Goal: Information Seeking & Learning: Compare options

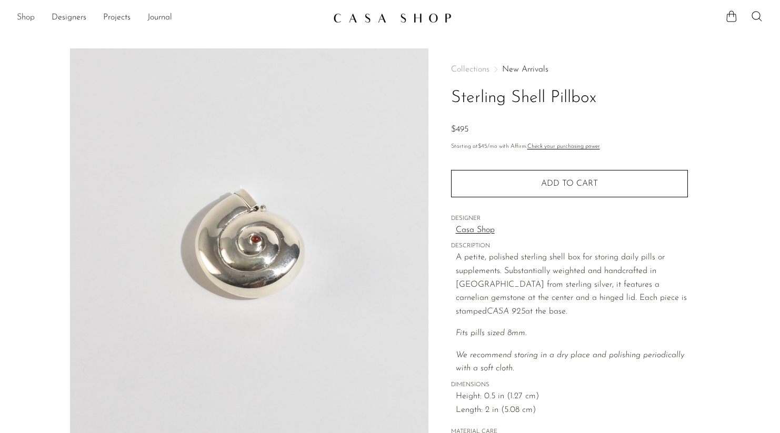
click at [26, 14] on link "Shop" at bounding box center [26, 18] width 18 height 14
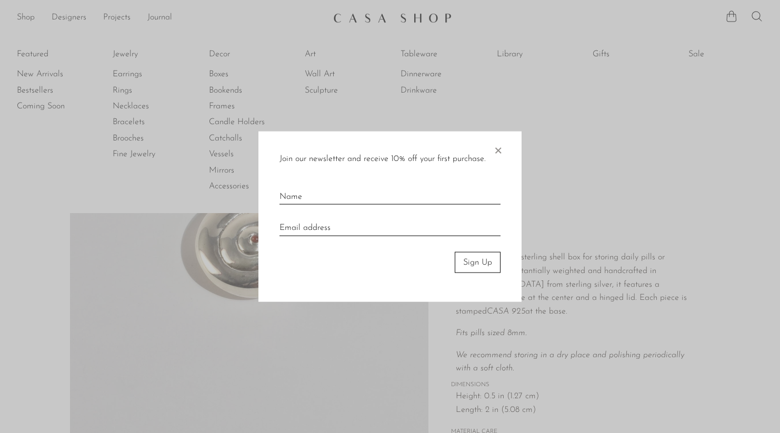
click at [213, 76] on div at bounding box center [390, 216] width 780 height 433
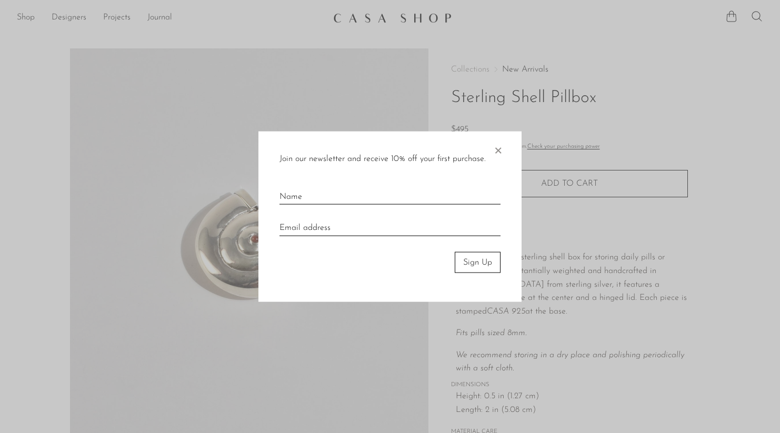
click at [501, 149] on span "×" at bounding box center [498, 148] width 11 height 34
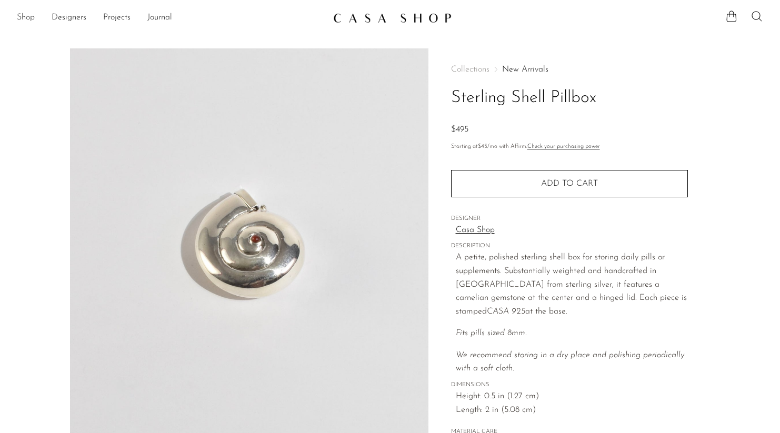
click at [32, 23] on link "Shop" at bounding box center [26, 18] width 18 height 14
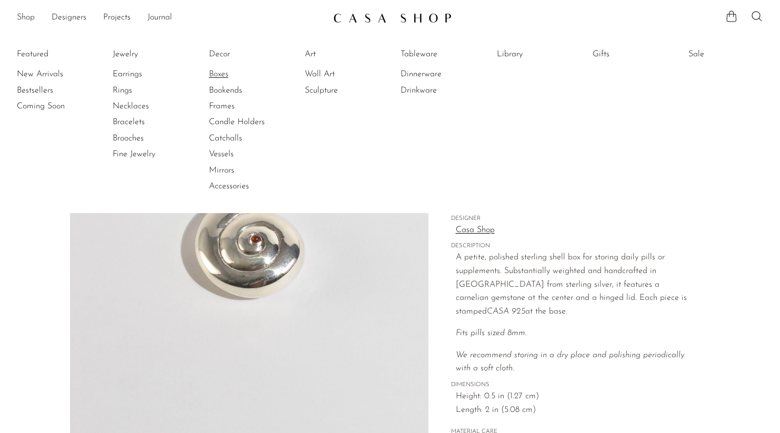
click at [209, 76] on link "Boxes" at bounding box center [248, 74] width 79 height 12
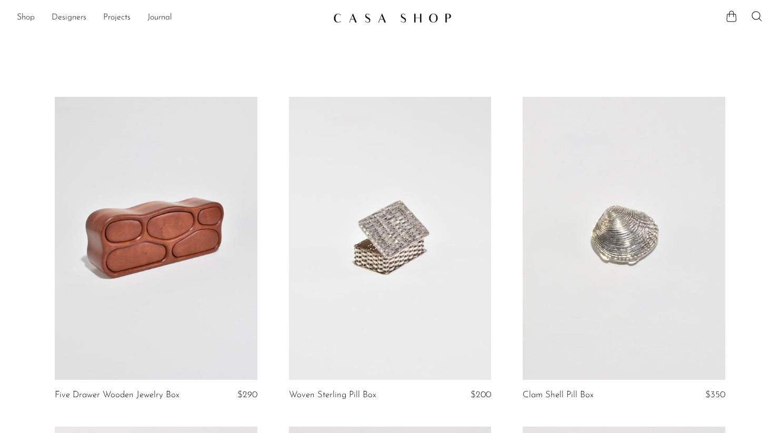
click at [571, 266] on link at bounding box center [624, 238] width 203 height 283
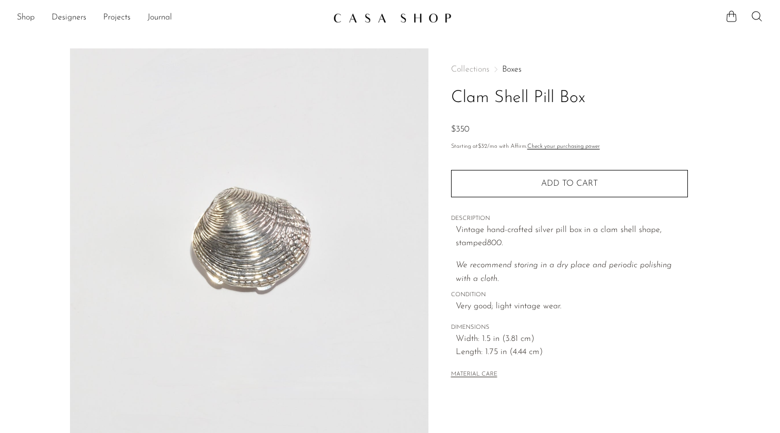
scroll to position [239, 0]
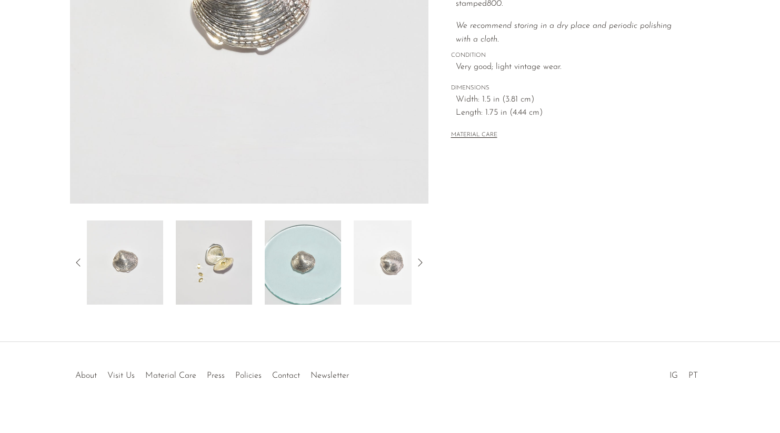
click at [231, 249] on img at bounding box center [214, 263] width 76 height 84
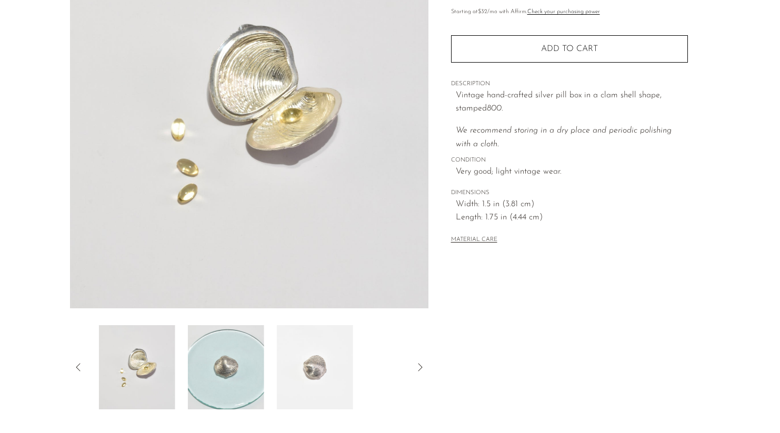
scroll to position [112, 0]
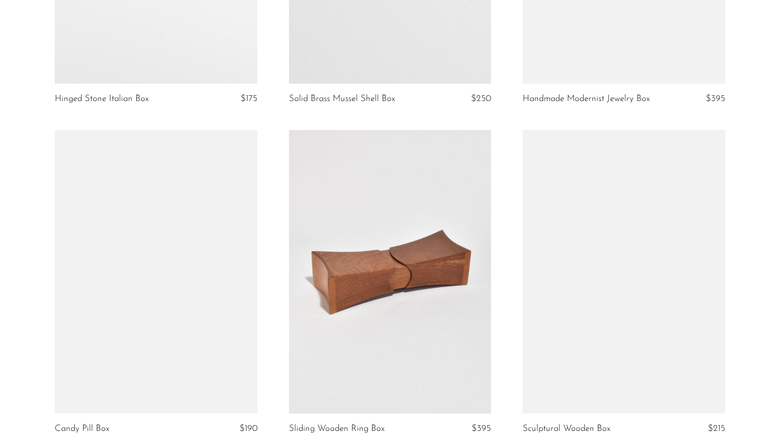
scroll to position [973, 0]
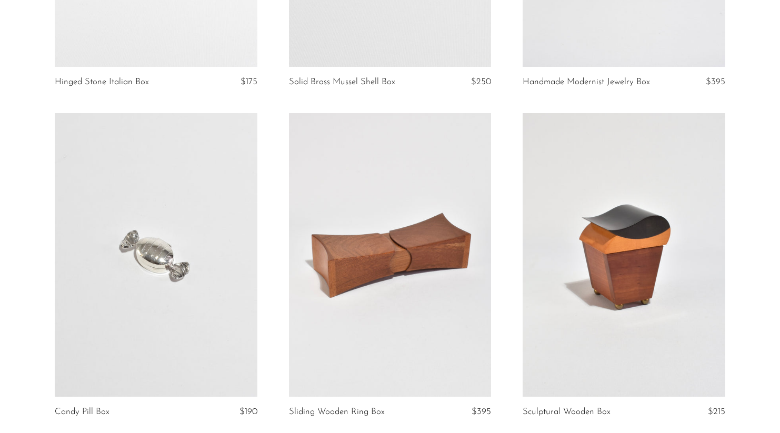
click at [164, 262] on link at bounding box center [156, 254] width 203 height 283
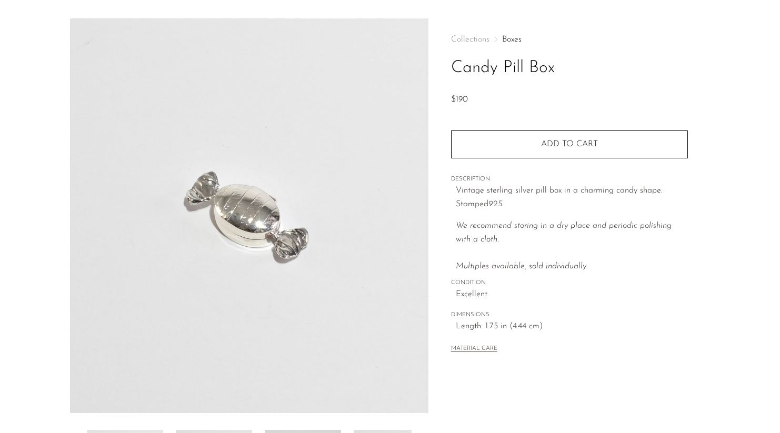
scroll to position [33, 0]
